Goal: Browse casually

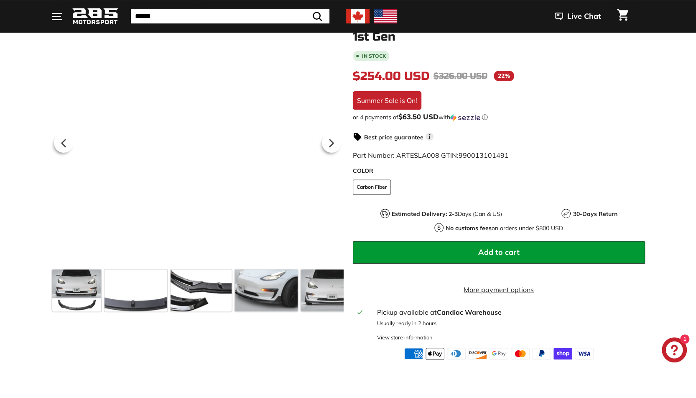
scroll to position [0, 135]
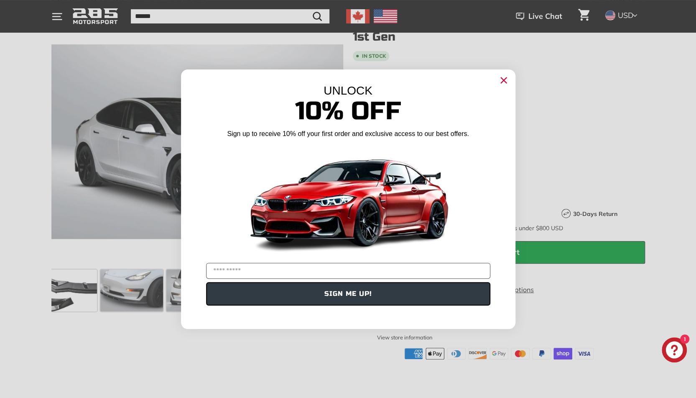
click at [502, 81] on icon "Close dialog" at bounding box center [503, 80] width 13 height 13
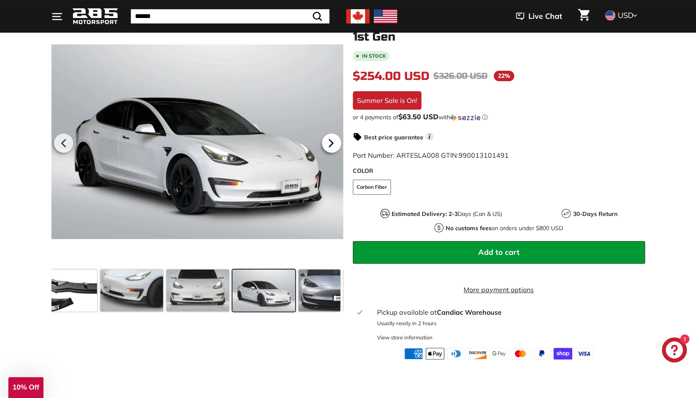
click at [334, 141] on icon at bounding box center [330, 142] width 19 height 19
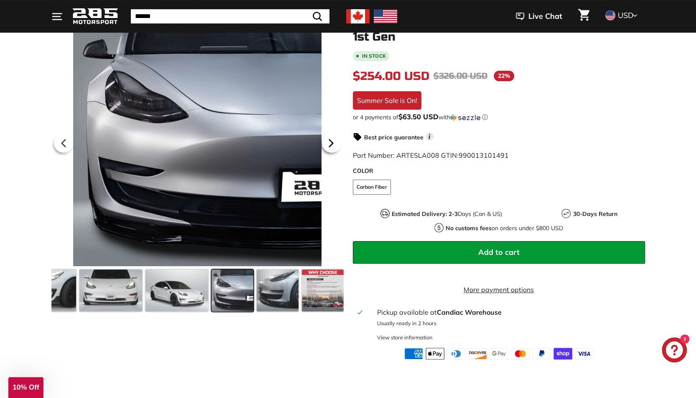
scroll to position [0, 223]
click at [334, 141] on icon at bounding box center [330, 142] width 19 height 19
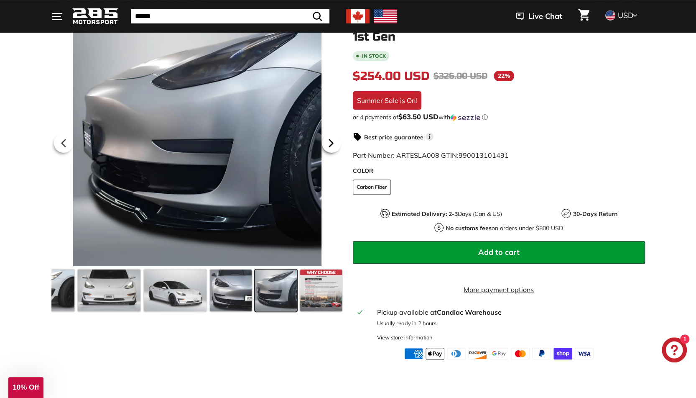
click at [334, 141] on icon at bounding box center [330, 142] width 19 height 19
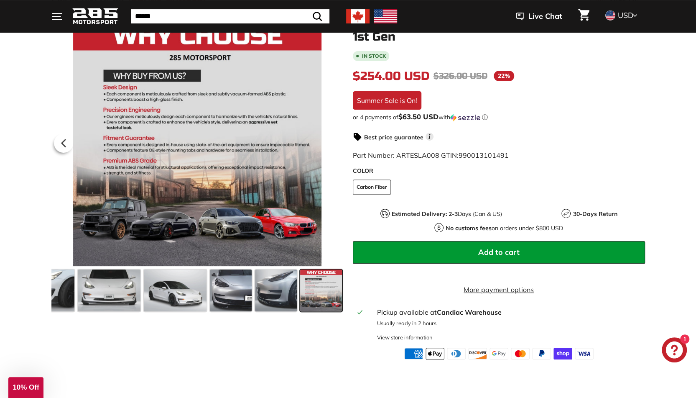
click at [334, 141] on div at bounding box center [197, 142] width 292 height 248
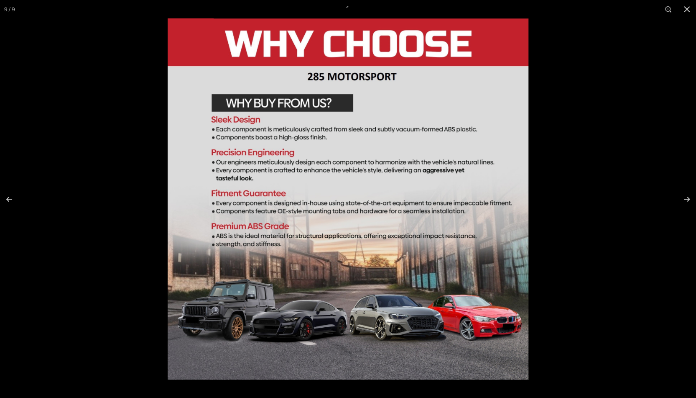
click at [33, 38] on div at bounding box center [348, 199] width 696 height 398
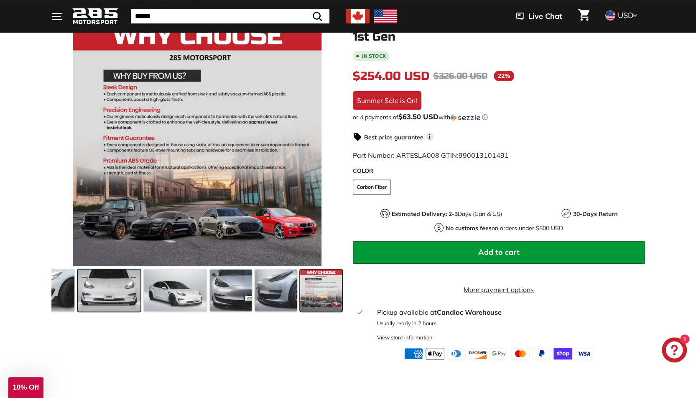
click at [99, 292] on span at bounding box center [109, 290] width 63 height 42
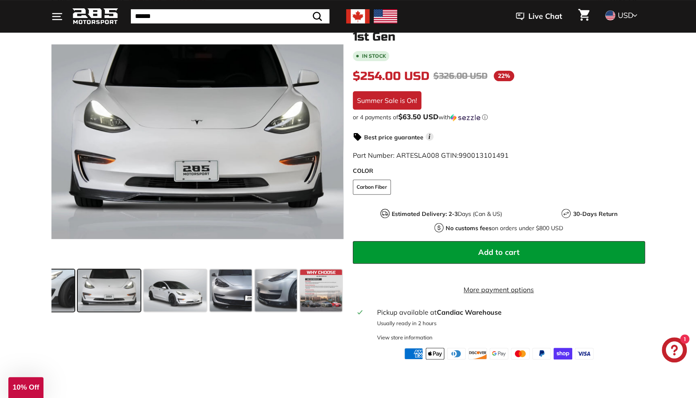
click at [58, 291] on span at bounding box center [43, 290] width 63 height 42
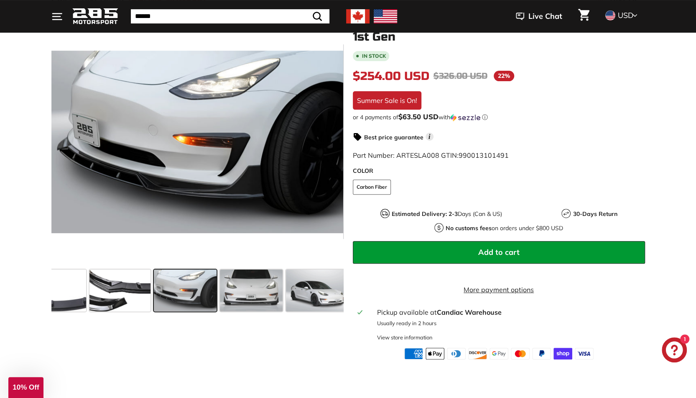
scroll to position [0, 69]
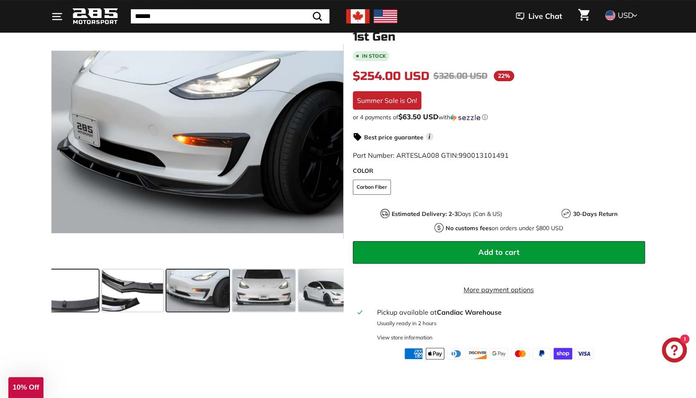
click at [69, 294] on span at bounding box center [67, 290] width 63 height 42
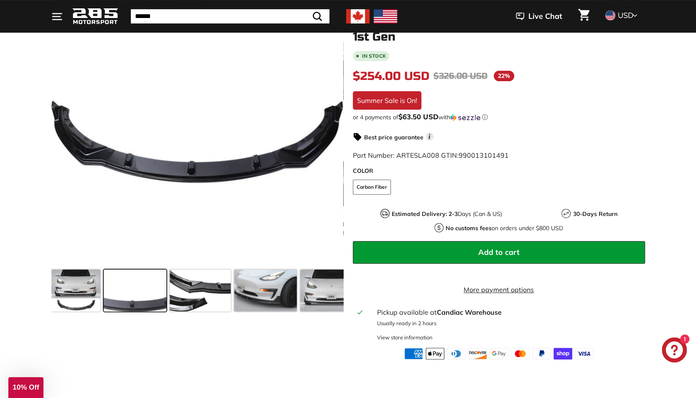
scroll to position [0, 0]
click at [69, 294] on span at bounding box center [76, 290] width 49 height 42
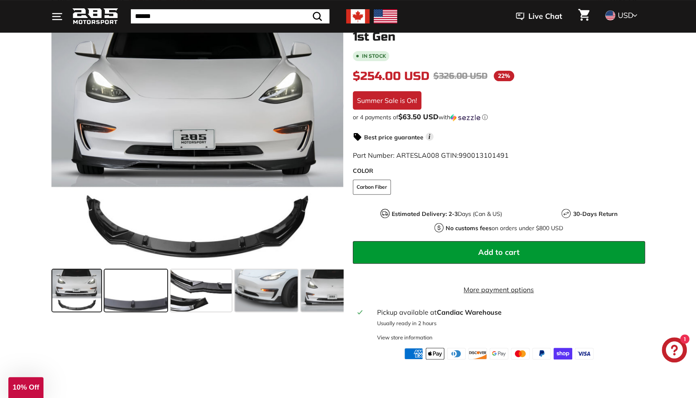
click at [69, 294] on span at bounding box center [76, 290] width 49 height 42
click at [321, 291] on span at bounding box center [332, 290] width 63 height 42
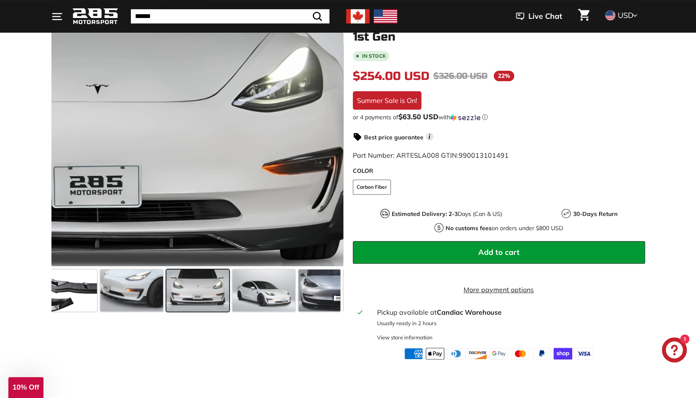
scroll to position [0, 135]
